Goal: Contribute content

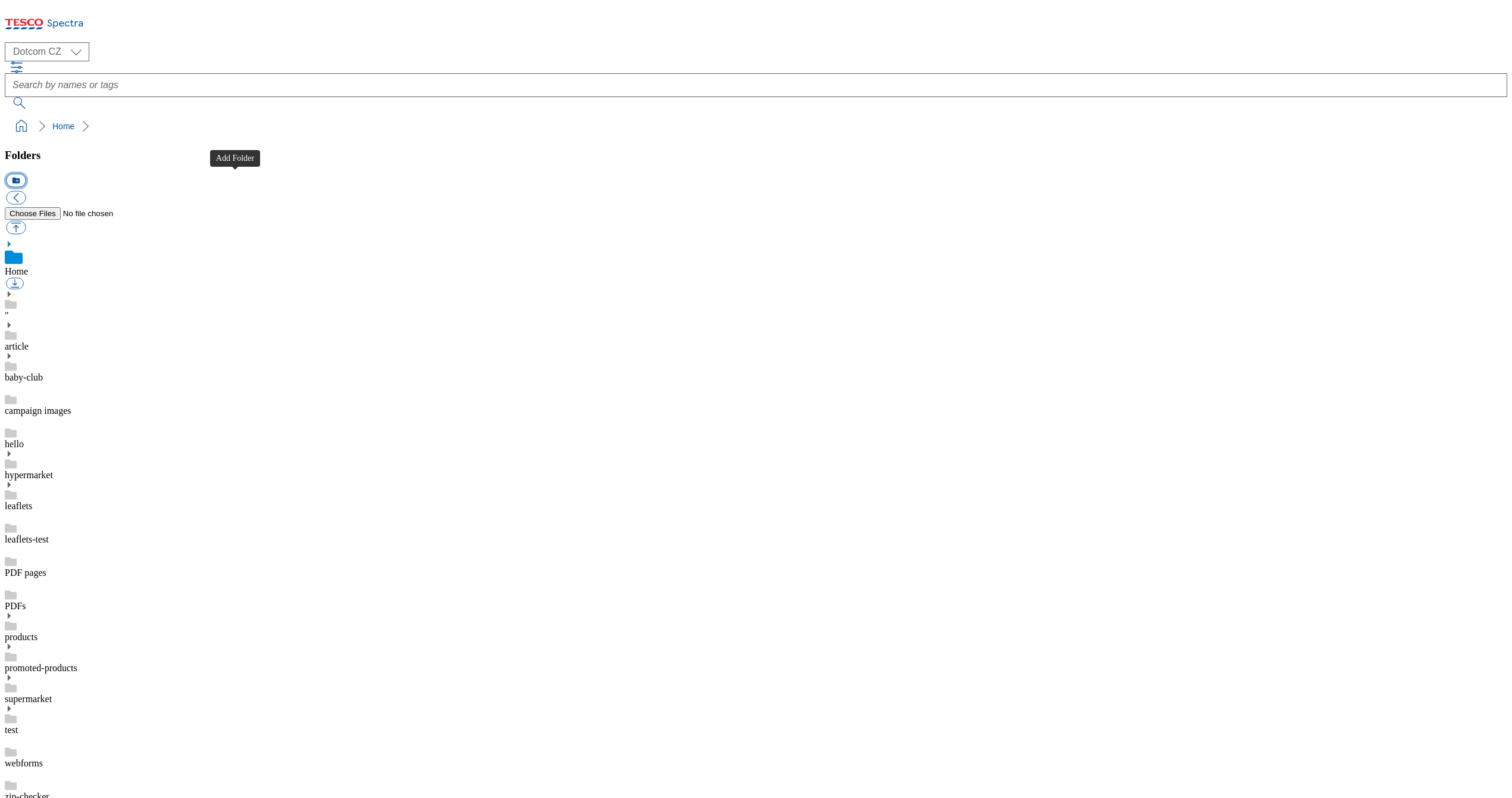
click at [26, 174] on button "icon_new_folder" at bounding box center [15, 181] width 19 height 14
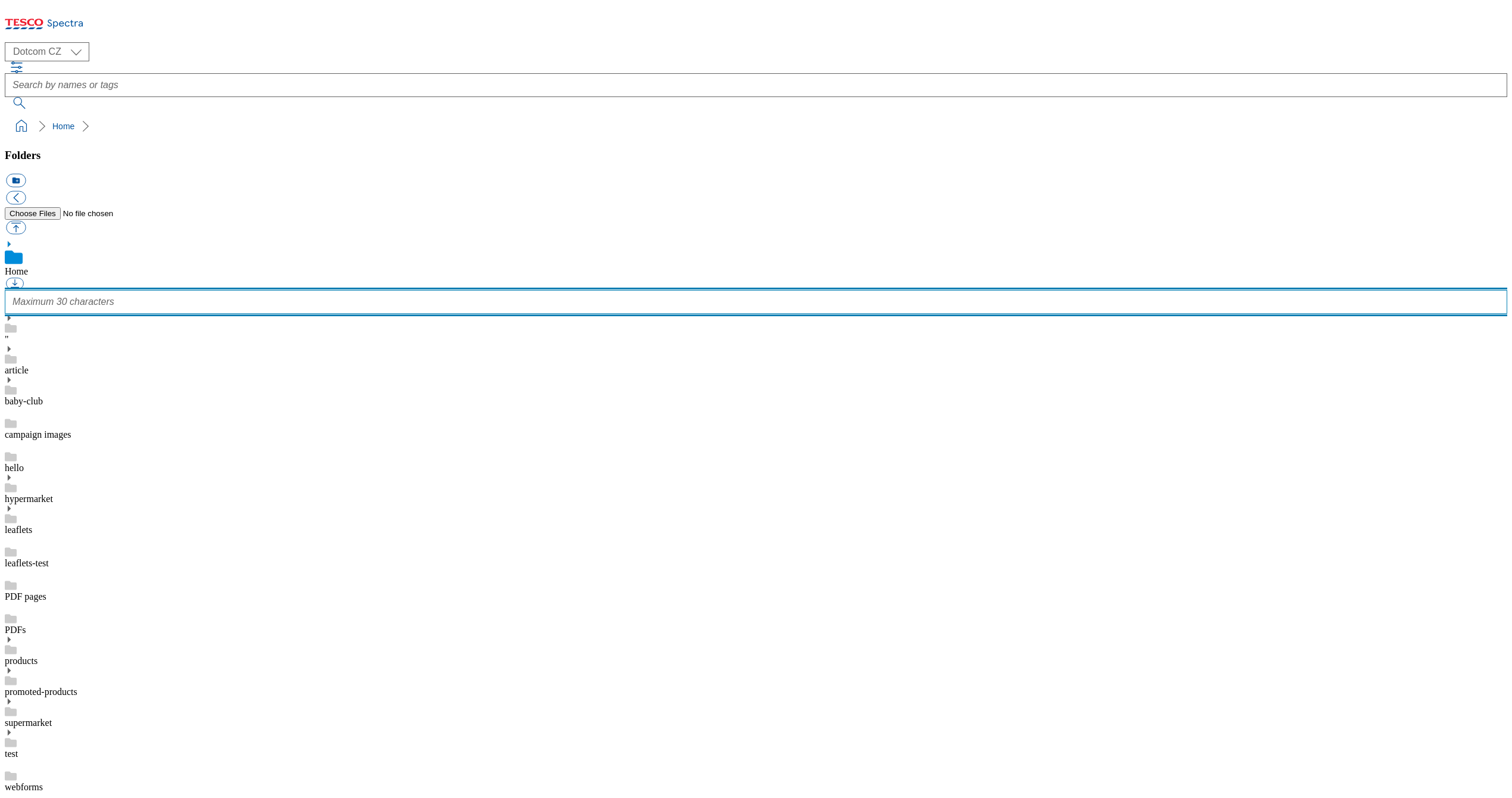
click at [229, 290] on input "text" at bounding box center [756, 301] width 1503 height 23
type input "gift-voucher"
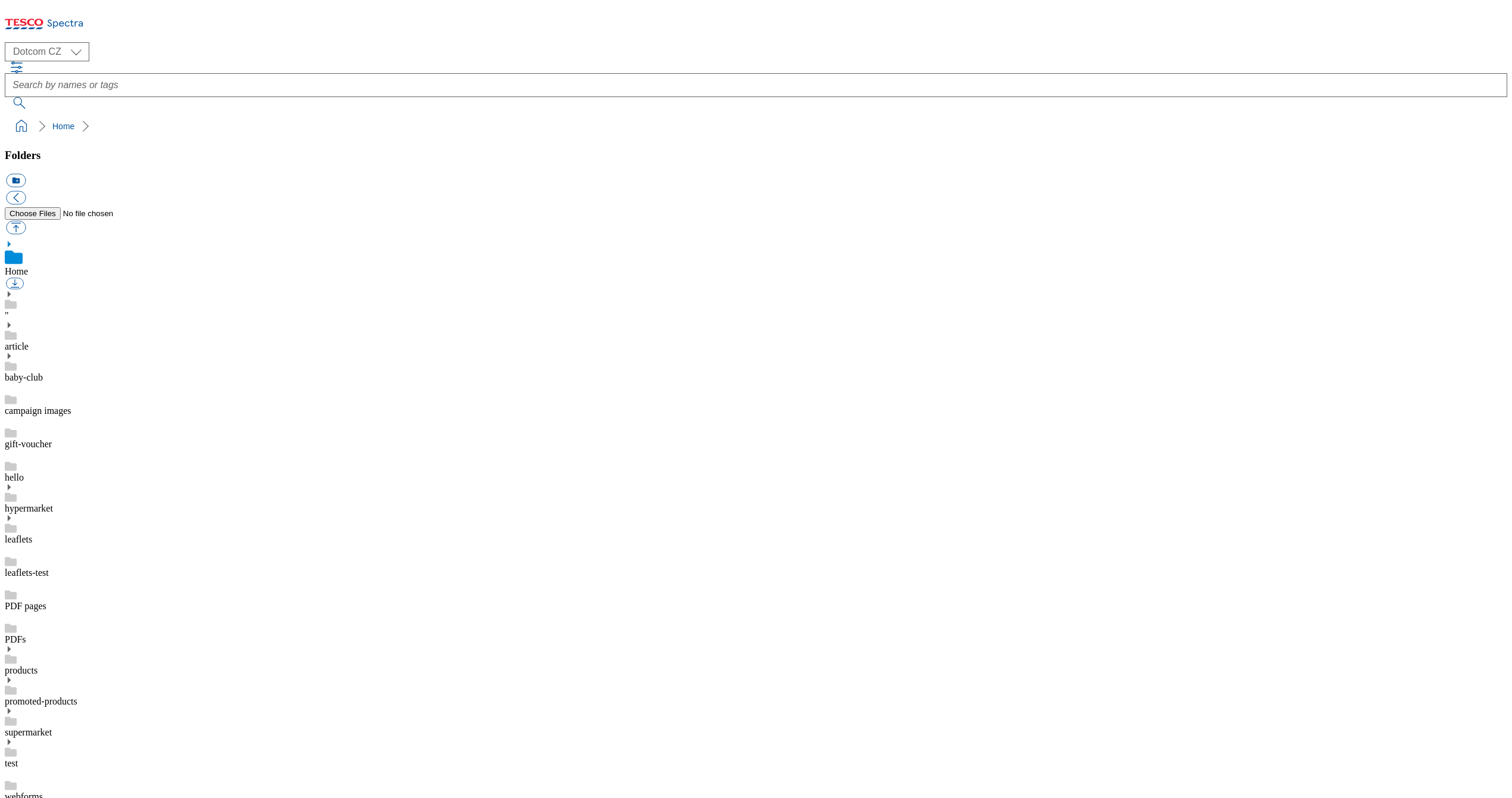
click at [141, 416] on div "gift-voucher" at bounding box center [756, 433] width 1503 height 33
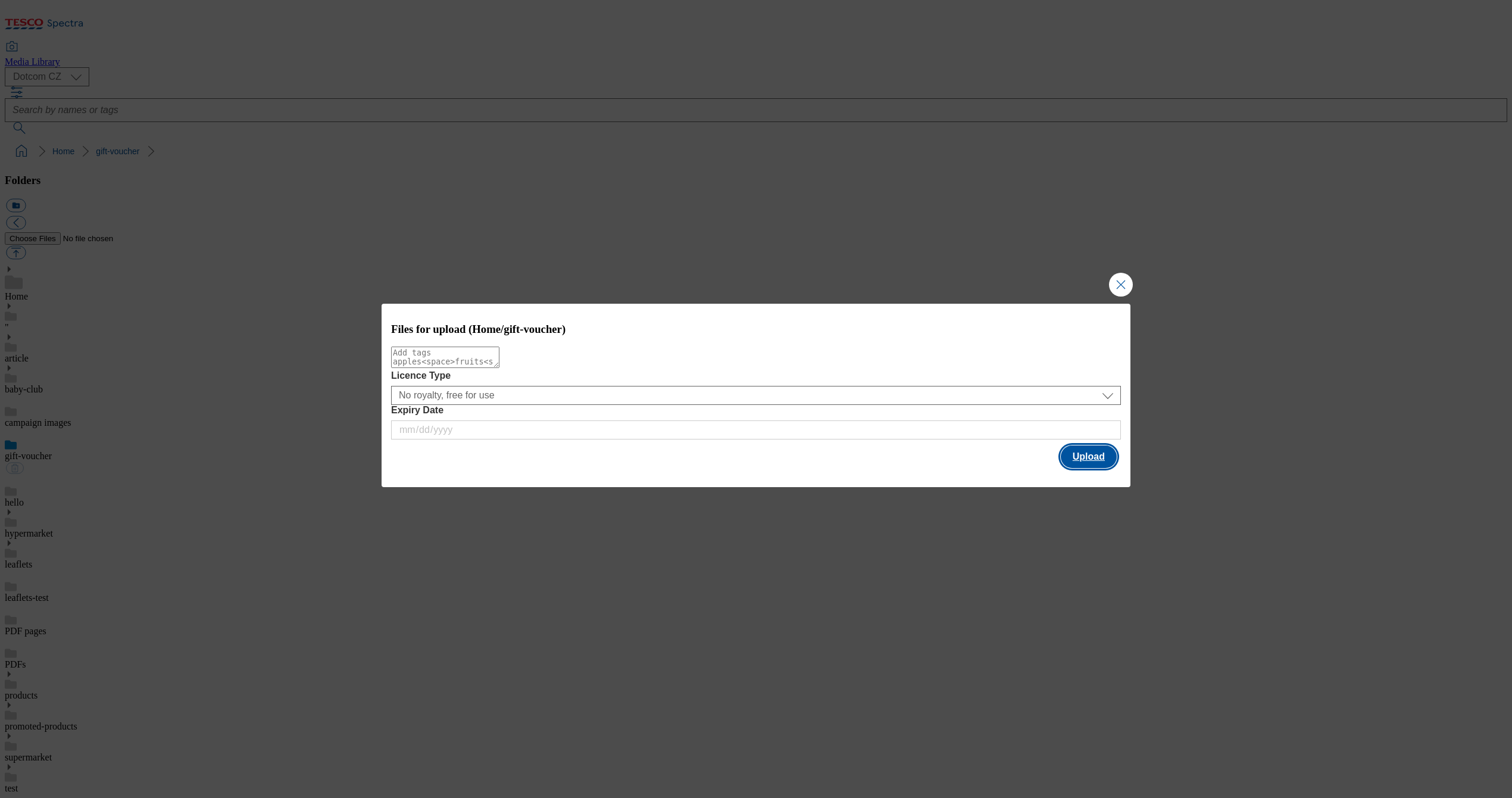
drag, startPoint x: 1460, startPoint y: 301, endPoint x: 1083, endPoint y: 459, distance: 408.8
click at [1083, 459] on button "Upload" at bounding box center [1088, 457] width 56 height 23
click at [1086, 464] on button "Upload" at bounding box center [1088, 457] width 56 height 23
click at [1078, 459] on button "Upload" at bounding box center [1088, 457] width 56 height 23
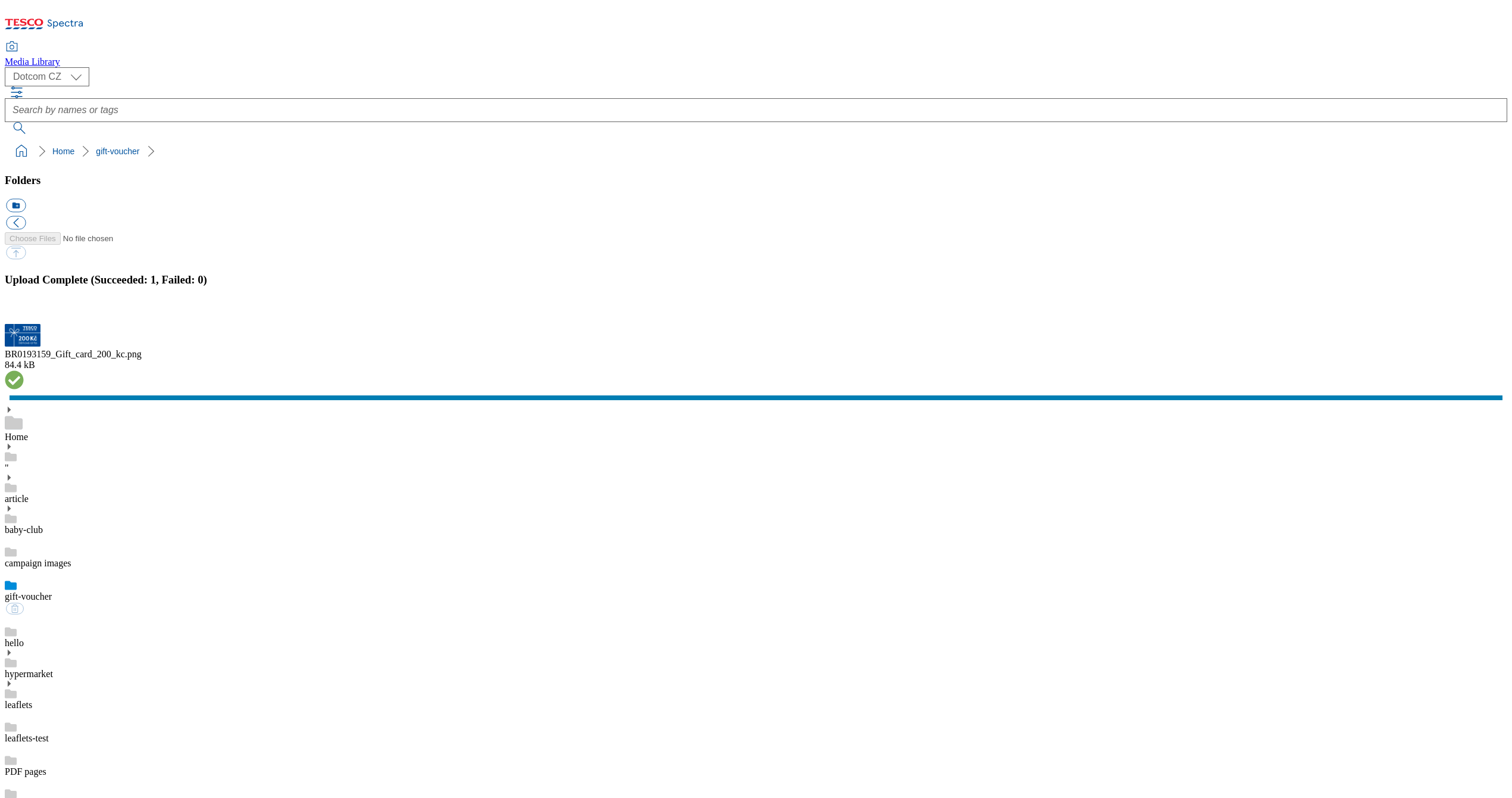
click at [23, 322] on button "button" at bounding box center [15, 317] width 18 height 11
